Goal: Book appointment/travel/reservation

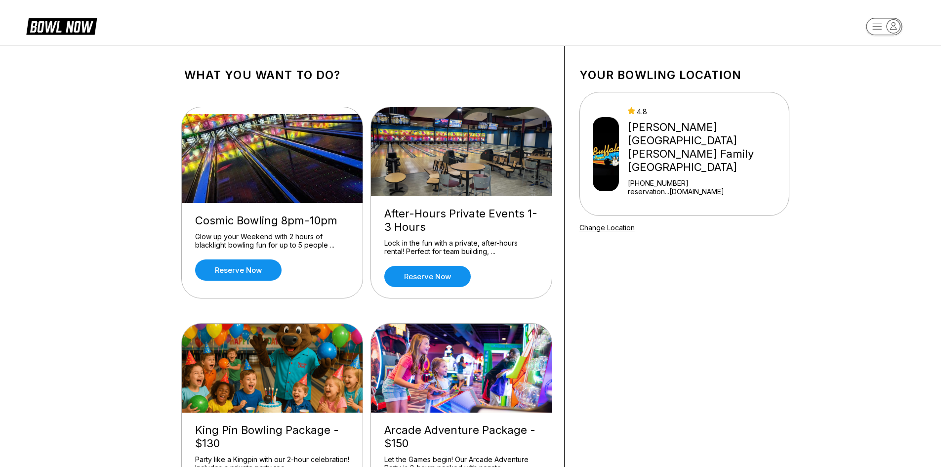
click at [665, 138] on div "[PERSON_NAME][GEOGRAPHIC_DATA] [PERSON_NAME] Family [GEOGRAPHIC_DATA]" at bounding box center [706, 147] width 157 height 53
click at [879, 29] on rect "button" at bounding box center [884, 26] width 36 height 17
click at [880, 84] on div "Center Sign In" at bounding box center [884, 76] width 69 height 17
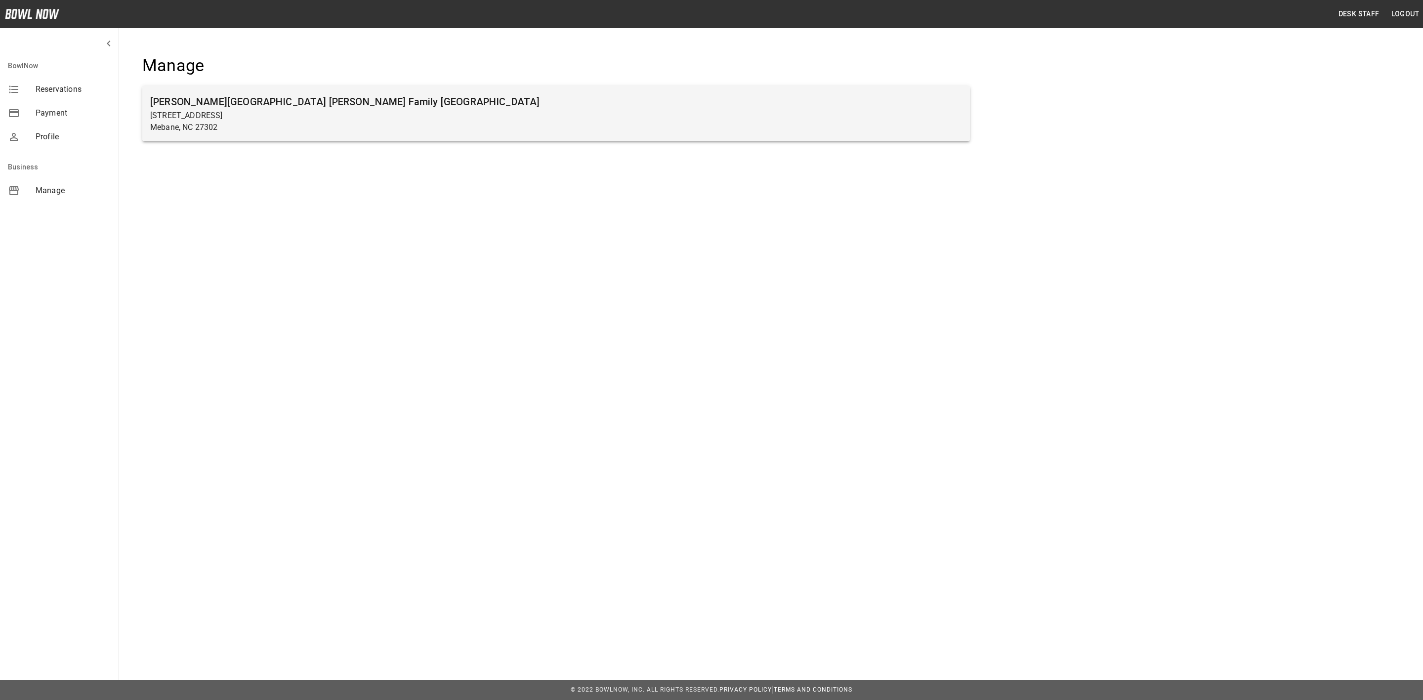
click at [324, 132] on p "Mebane, NC 27302" at bounding box center [556, 128] width 812 height 12
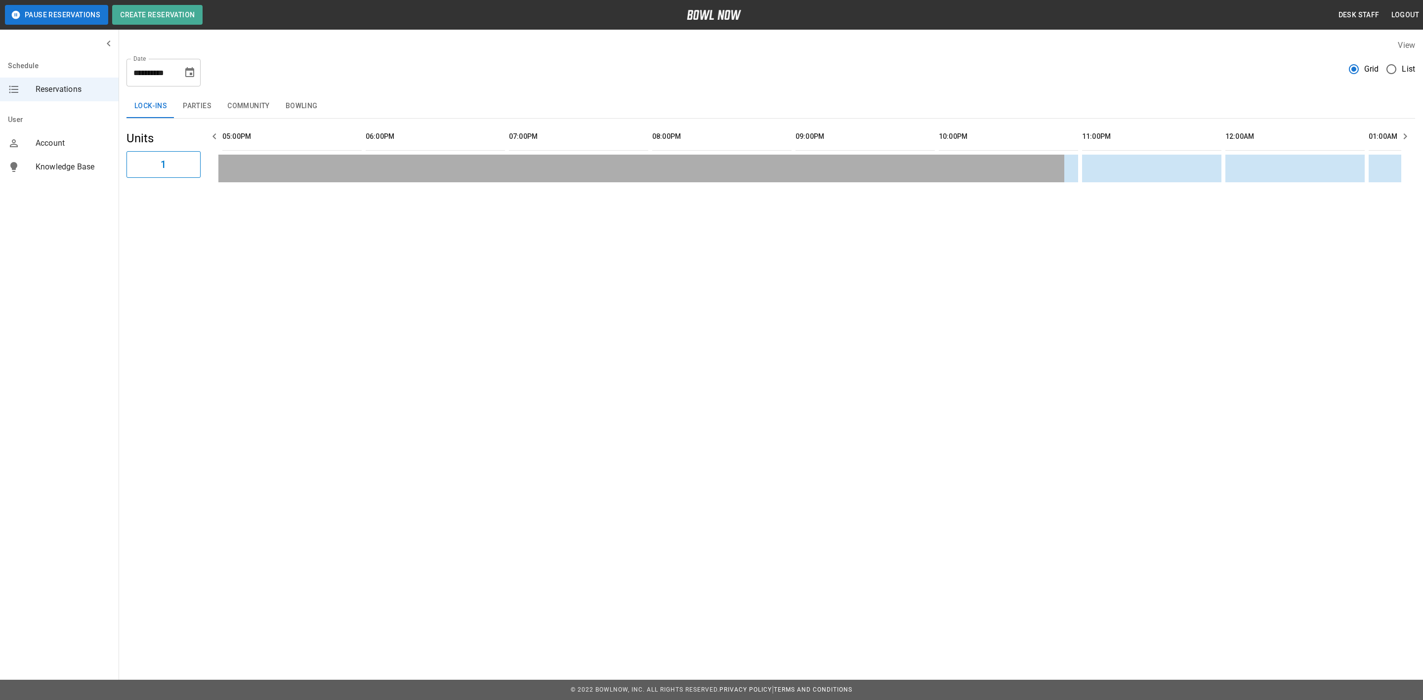
scroll to position [0, 1146]
click at [221, 104] on button "Community" at bounding box center [248, 106] width 58 height 24
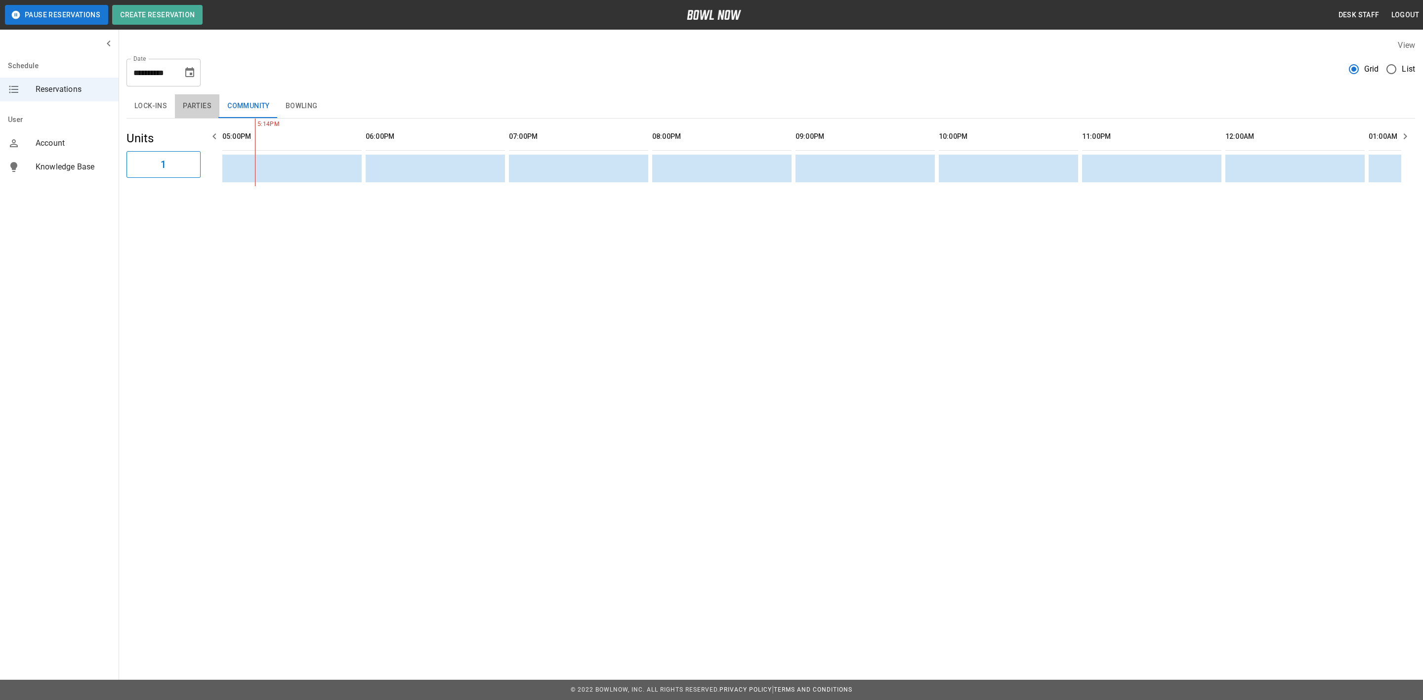
click at [205, 110] on button "Parties" at bounding box center [197, 106] width 44 height 24
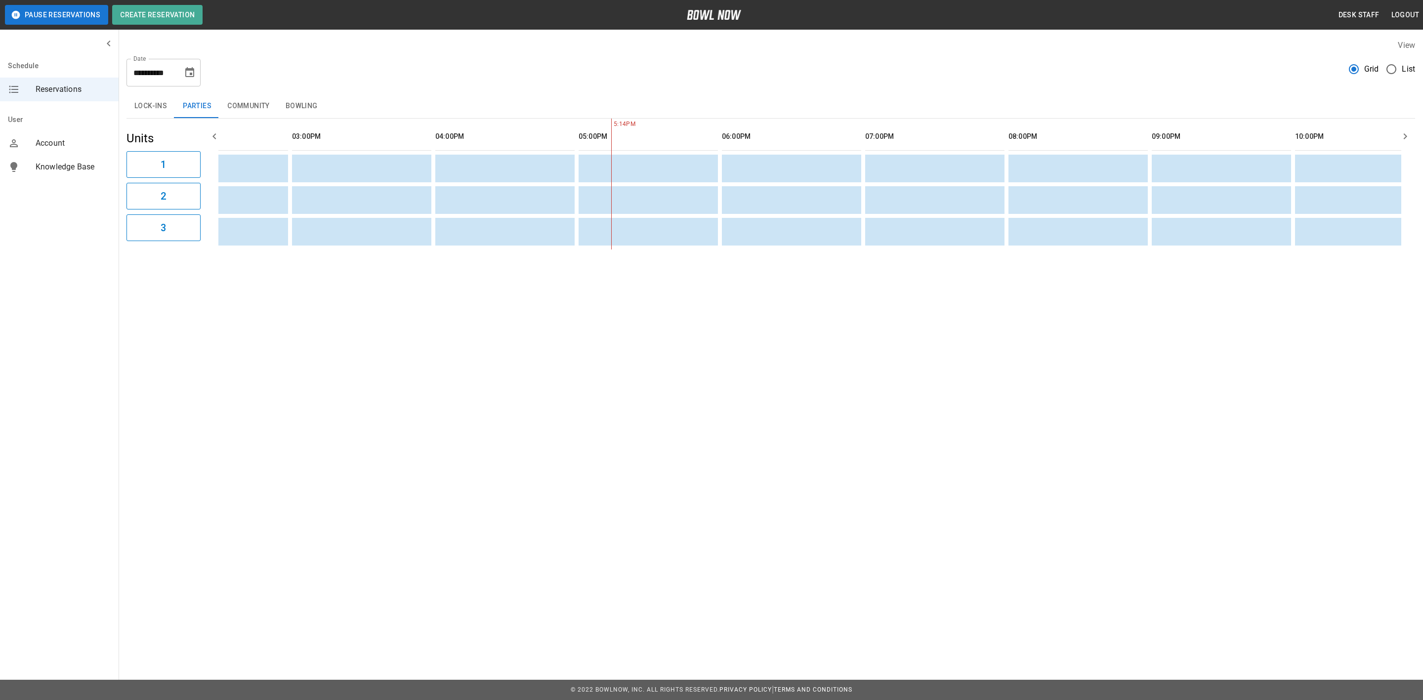
scroll to position [0, 696]
click at [195, 75] on icon "Choose date, selected date is Aug 29, 2025" at bounding box center [190, 73] width 12 height 12
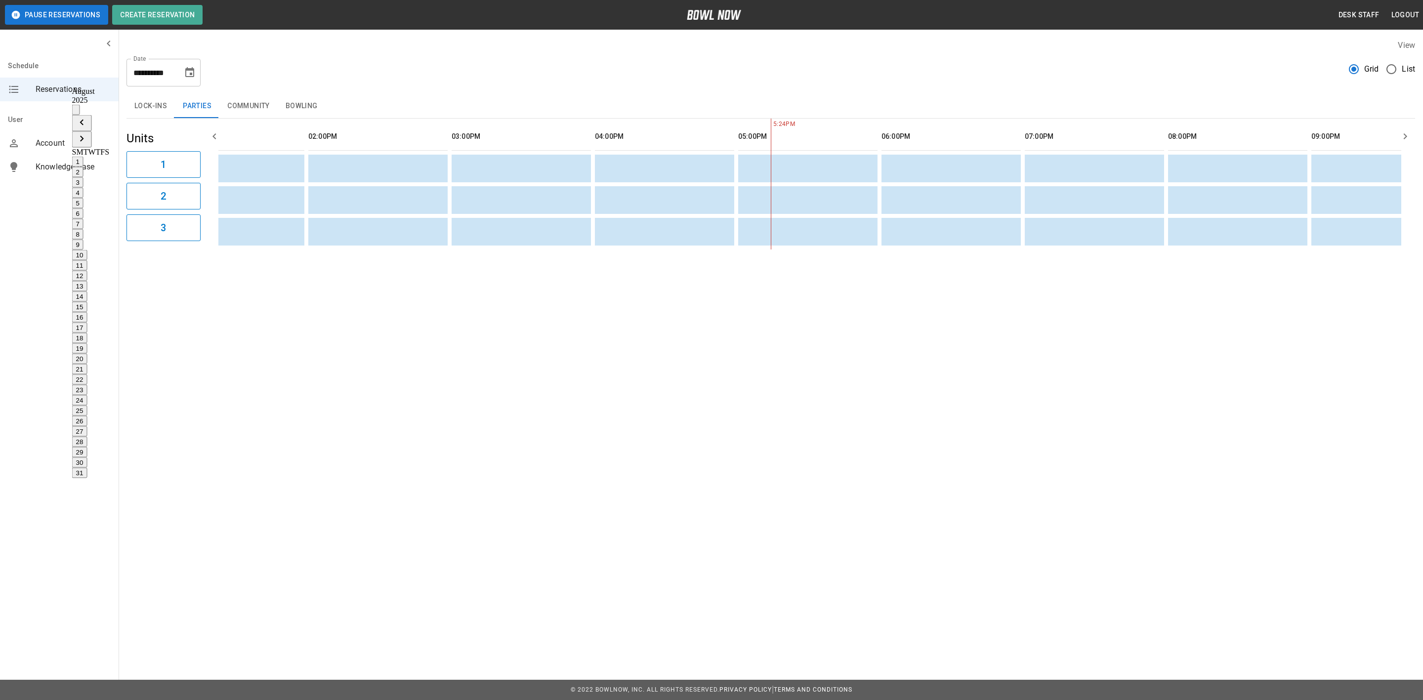
click at [87, 437] on button "28" at bounding box center [79, 442] width 15 height 10
click at [192, 80] on button "Choose date, selected date is Aug 28, 2025" at bounding box center [190, 73] width 20 height 20
click at [87, 457] on button "30" at bounding box center [79, 462] width 15 height 10
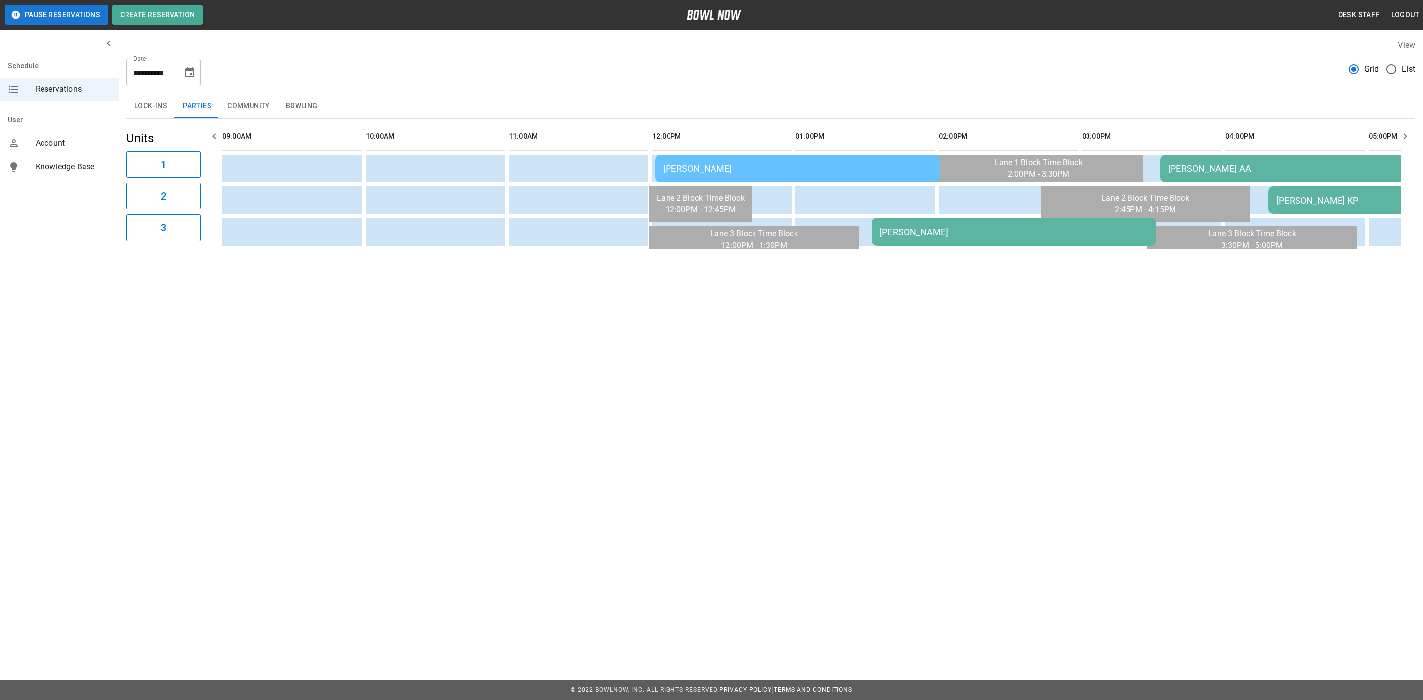
scroll to position [0, 401]
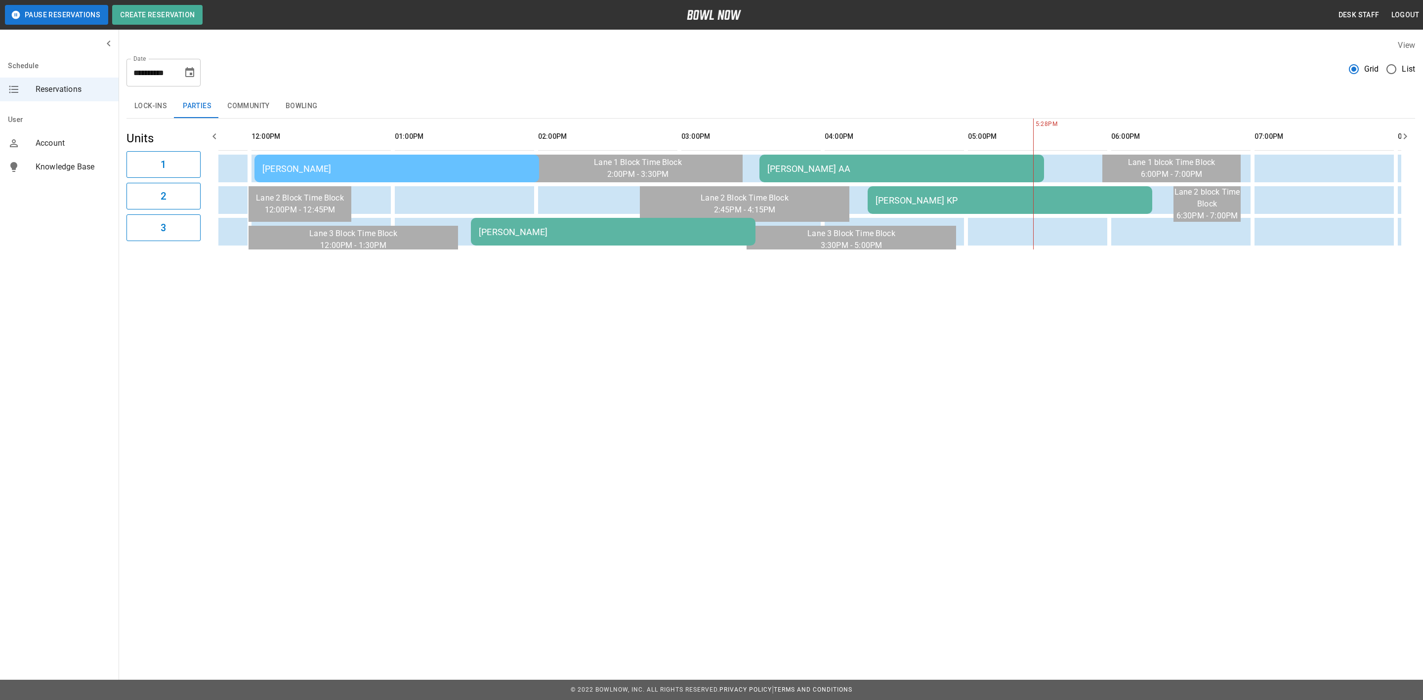
drag, startPoint x: 198, startPoint y: 76, endPoint x: 205, endPoint y: 83, distance: 10.5
click at [198, 76] on button "Choose date, selected date is Aug 30, 2025" at bounding box center [190, 73] width 20 height 20
click at [87, 447] on button "29" at bounding box center [79, 452] width 15 height 10
type input "**********"
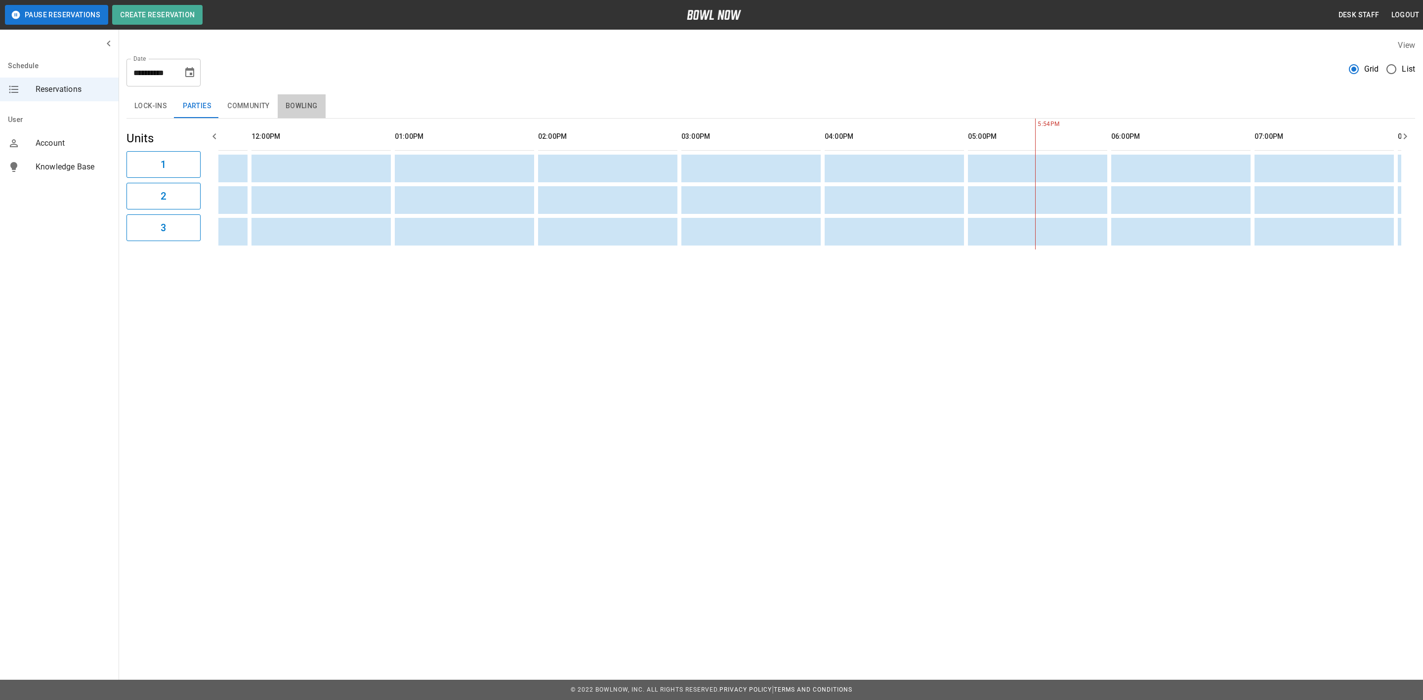
drag, startPoint x: 292, startPoint y: 102, endPoint x: 605, endPoint y: 208, distance: 330.1
click at [292, 102] on button "Bowling" at bounding box center [302, 106] width 48 height 24
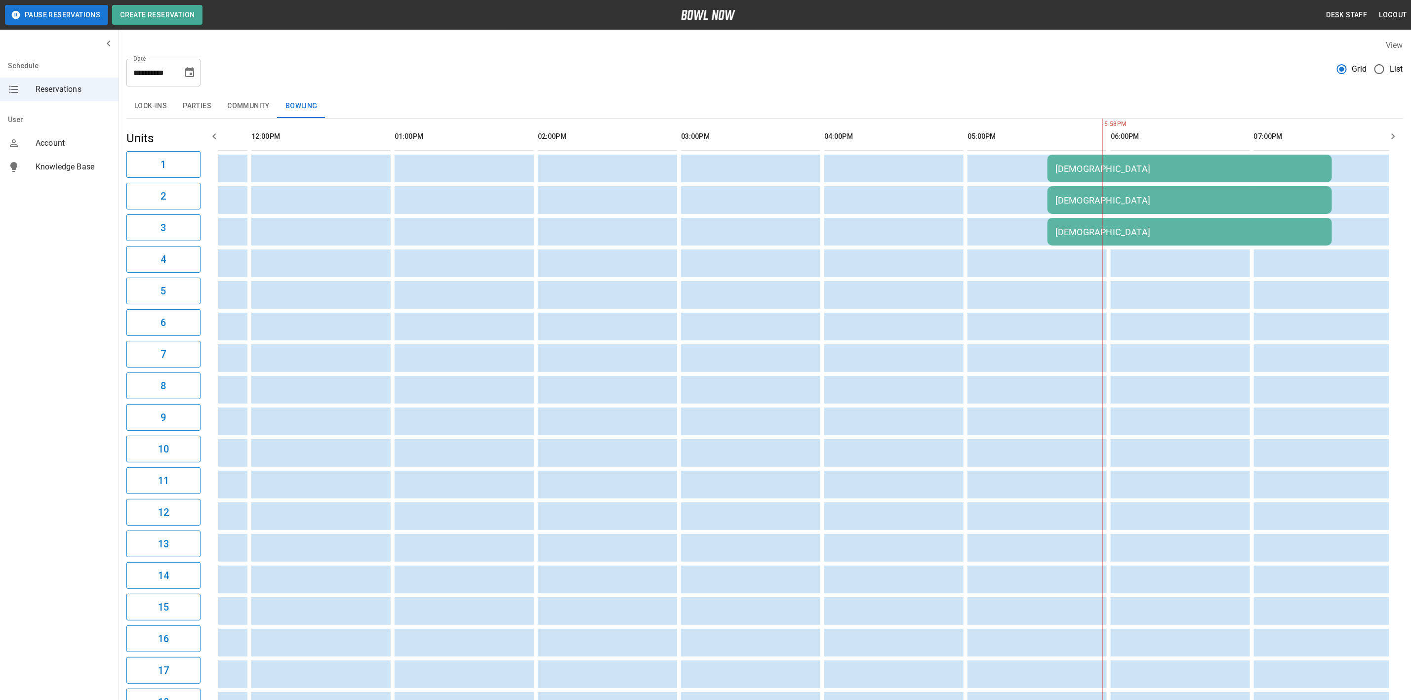
click at [1137, 174] on td "[DEMOGRAPHIC_DATA]" at bounding box center [1190, 169] width 285 height 28
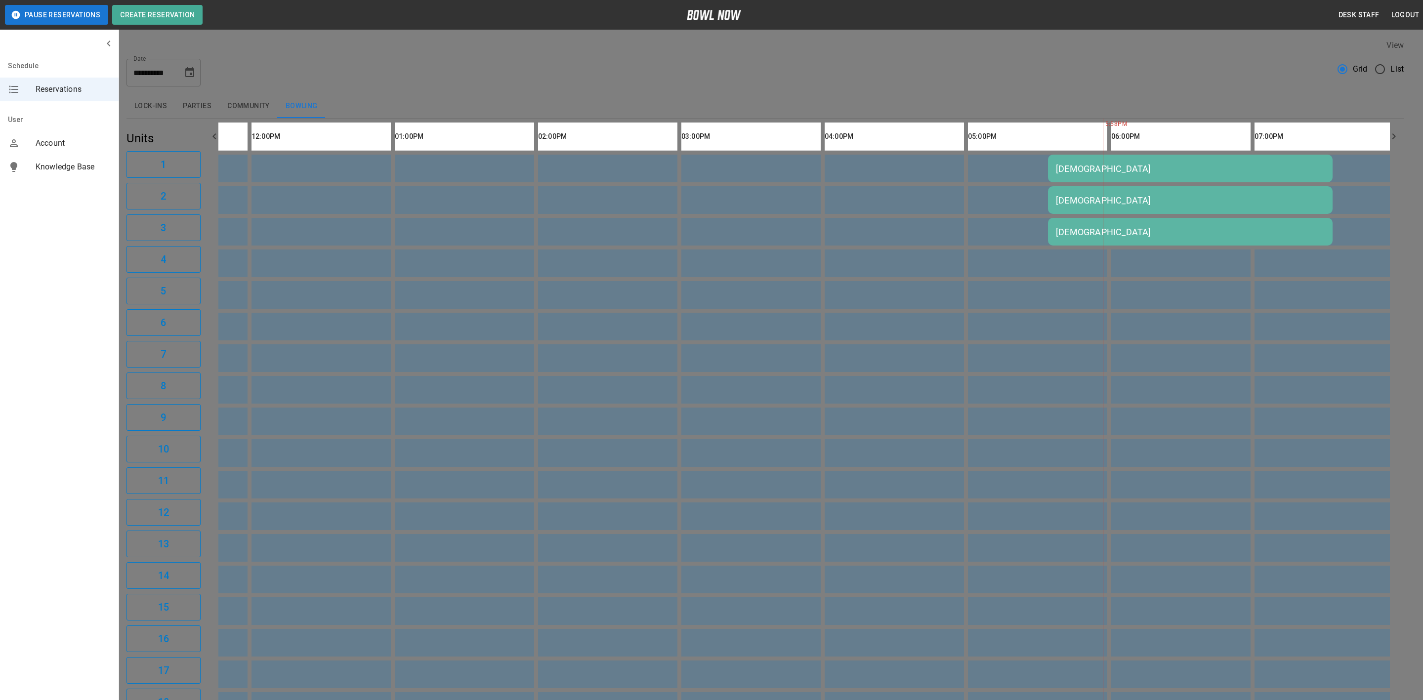
scroll to position [15, 0]
drag, startPoint x: 1039, startPoint y: 320, endPoint x: 1088, endPoint y: 230, distance: 102.4
click at [1039, 320] on div at bounding box center [711, 350] width 1423 height 700
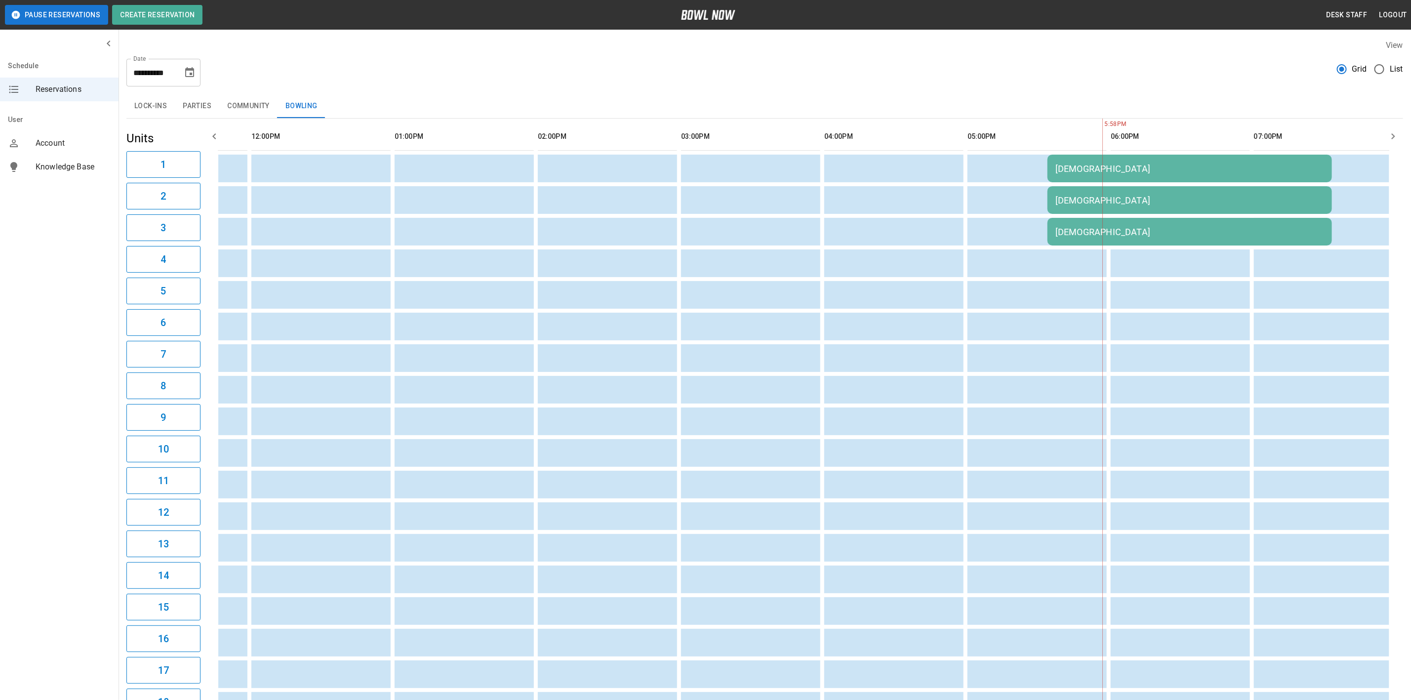
click at [1082, 182] on td "[DEMOGRAPHIC_DATA]" at bounding box center [1190, 169] width 285 height 28
